Goal: Information Seeking & Learning: Check status

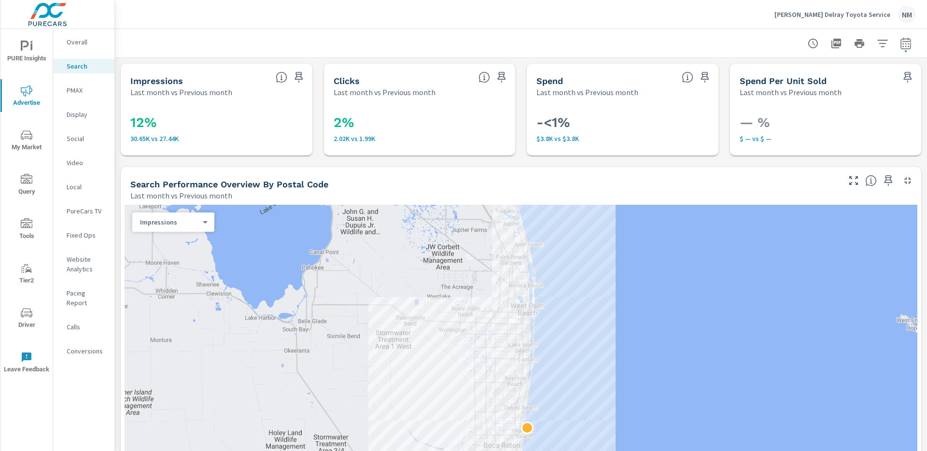
click at [830, 16] on p "Ed Morse Delray Toyota Service" at bounding box center [832, 14] width 116 height 9
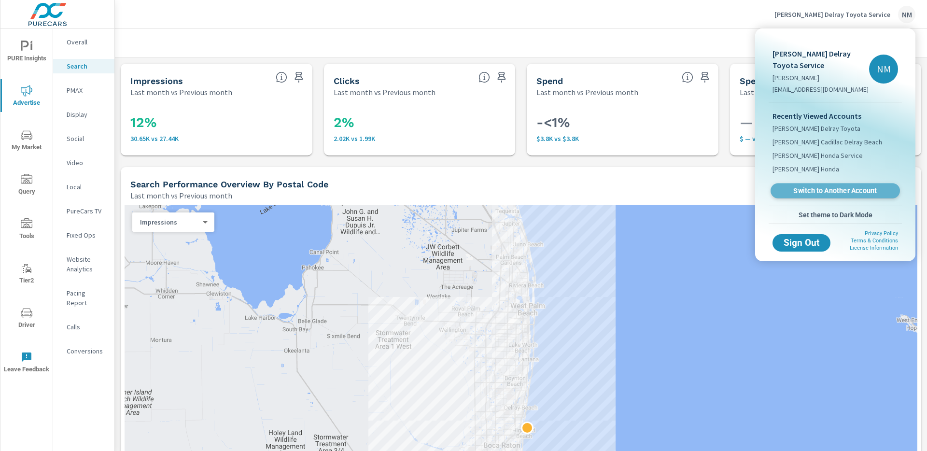
click at [826, 194] on span "Switch to Another Account" at bounding box center [835, 190] width 118 height 9
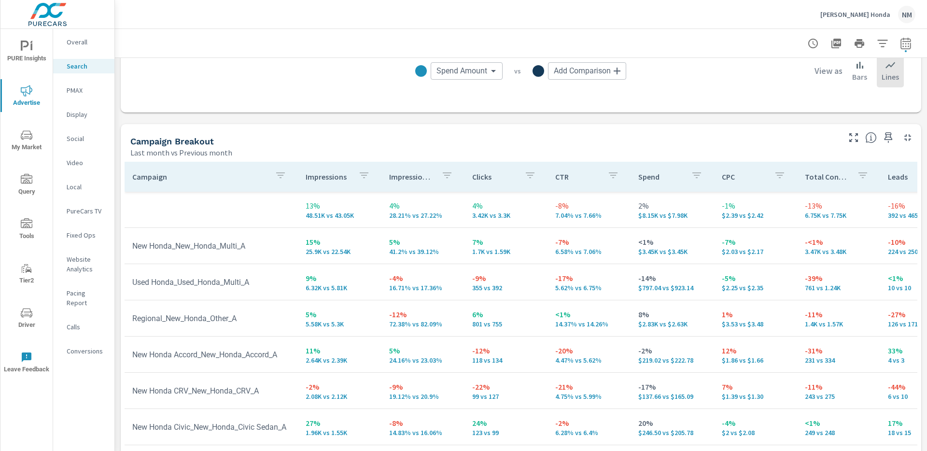
scroll to position [950, 0]
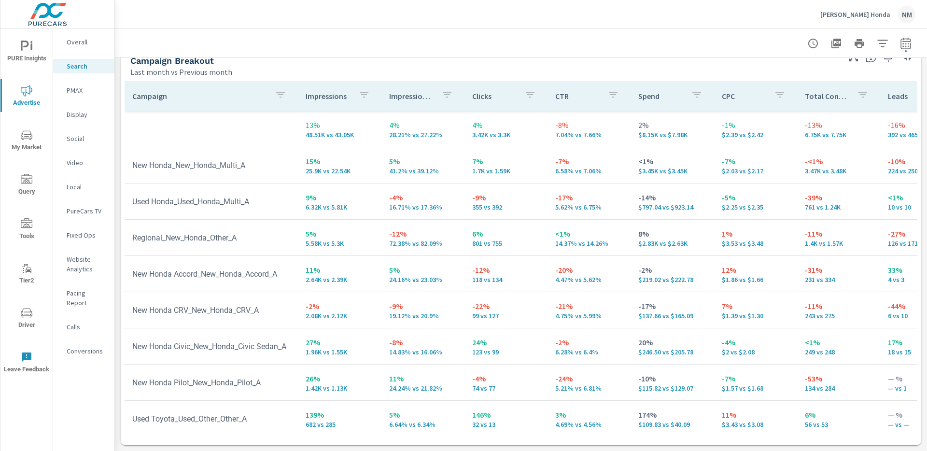
click at [73, 322] on p "Calls" at bounding box center [87, 327] width 40 height 10
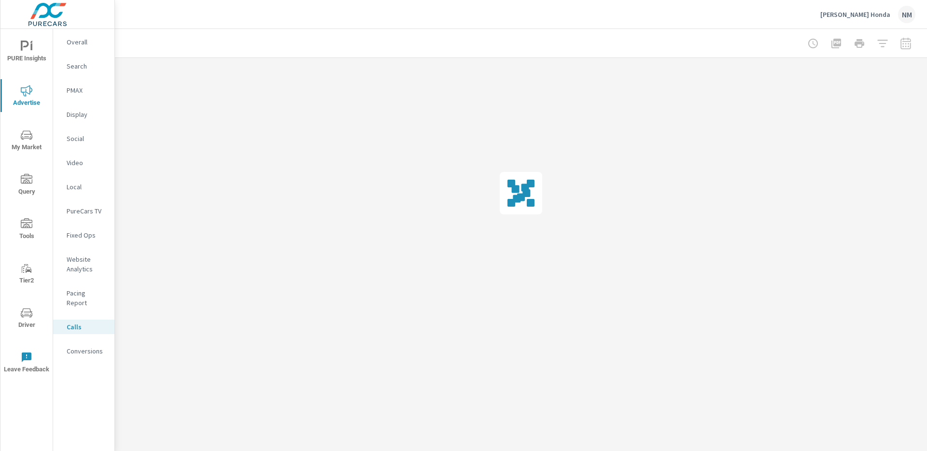
click at [82, 349] on nav "Overall Search PMAX Display Social Video Local PureCars TV Fixed Ops Website An…" at bounding box center [83, 200] width 61 height 343
click at [82, 346] on p "Conversions" at bounding box center [87, 351] width 40 height 10
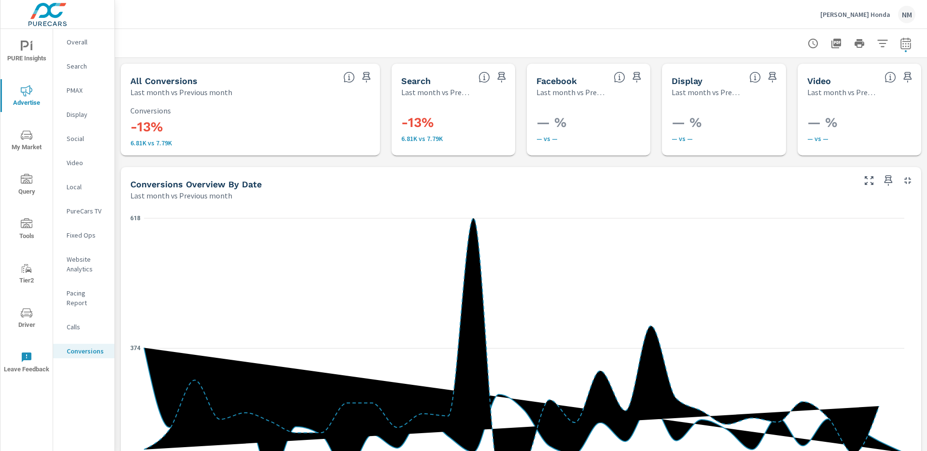
scroll to position [18, 0]
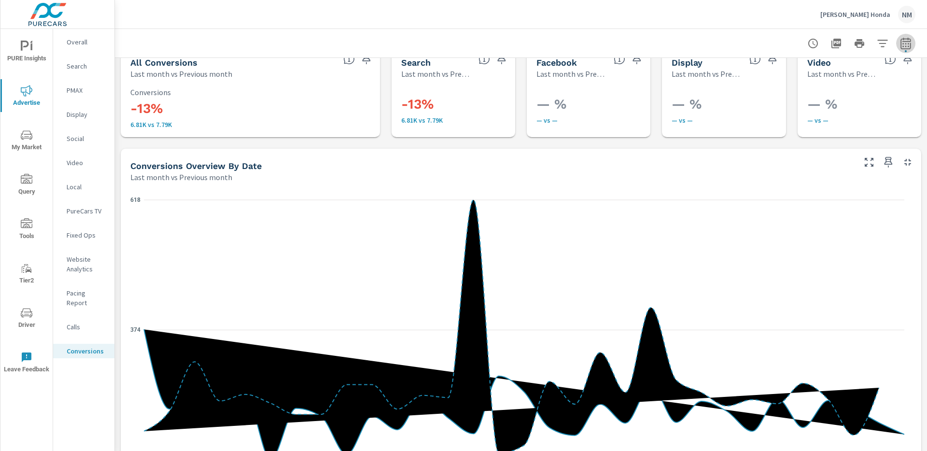
click at [900, 38] on icon "button" at bounding box center [906, 44] width 12 height 12
select select "Last month"
select select "Previous month"
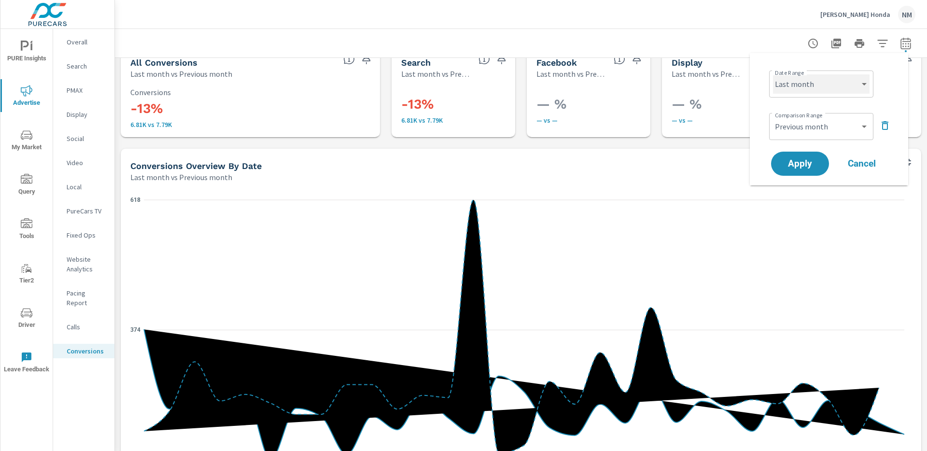
click at [844, 89] on select "Custom [DATE] Last week Last 7 days Last 14 days Last 30 days Last 45 days Last…" at bounding box center [821, 83] width 97 height 19
click at [820, 171] on button "Apply" at bounding box center [800, 163] width 60 height 25
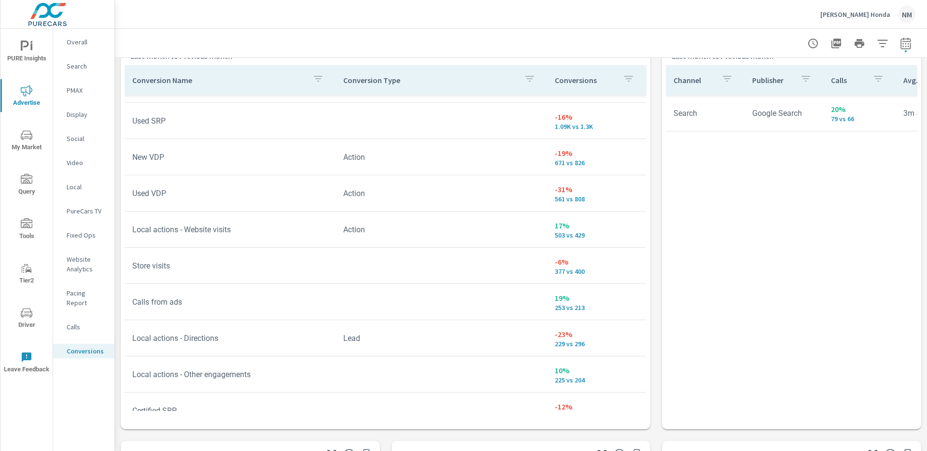
scroll to position [0, 0]
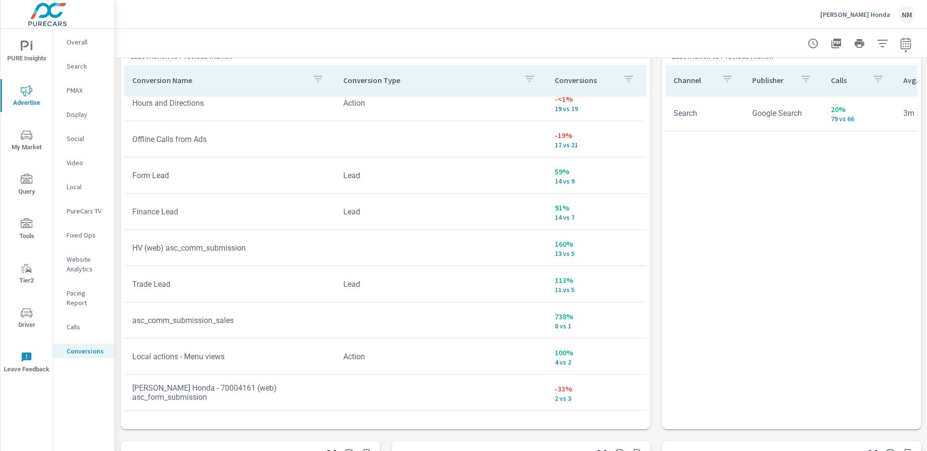
scroll to position [221, 0]
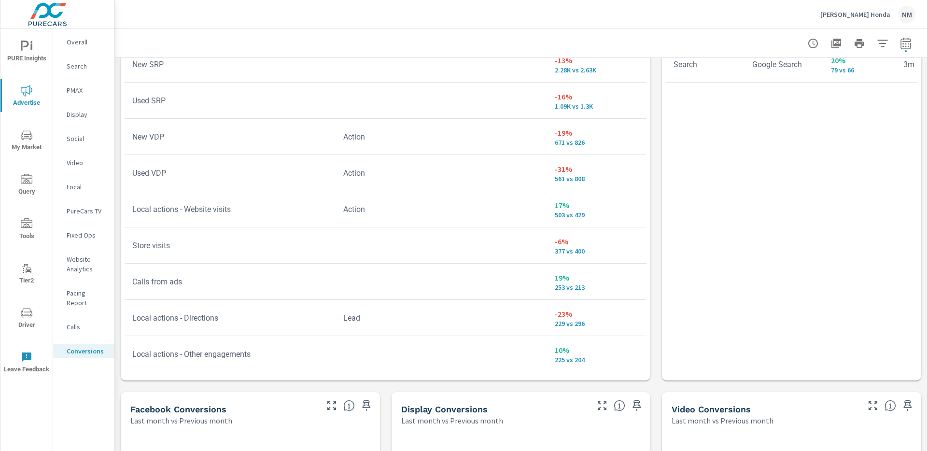
scroll to position [584, 0]
